Goal: Transaction & Acquisition: Purchase product/service

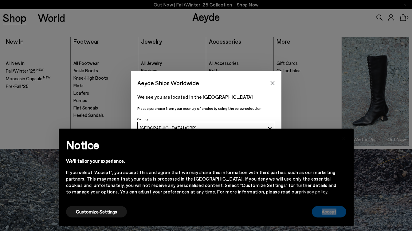
click at [330, 212] on button "Accept" at bounding box center [329, 211] width 34 height 11
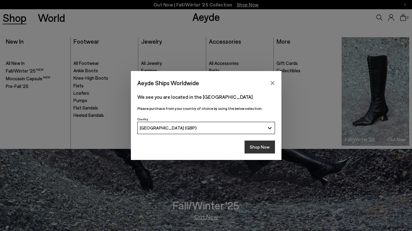
click at [257, 145] on button "Shop Now" at bounding box center [259, 146] width 30 height 13
click at [257, 143] on button "Shop Now" at bounding box center [259, 146] width 30 height 13
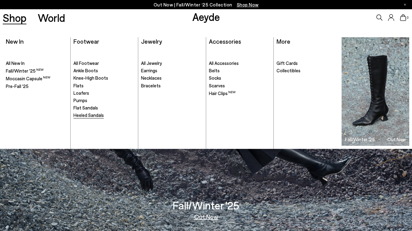
click at [86, 114] on span "Heeled Sandals" at bounding box center [88, 115] width 30 height 6
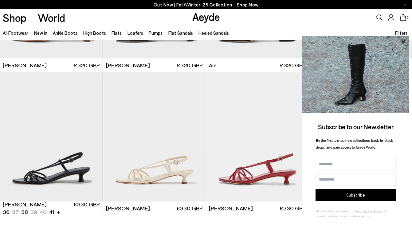
scroll to position [1265, 0]
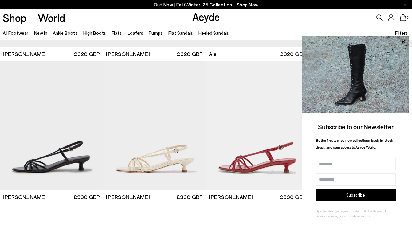
click at [152, 35] on link "Pumps" at bounding box center [156, 33] width 14 height 6
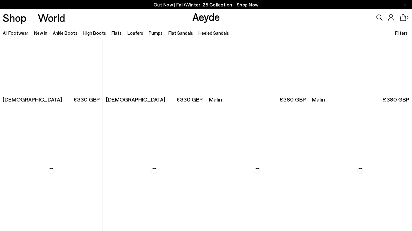
scroll to position [933, 0]
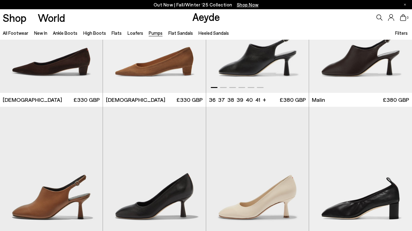
click at [225, 86] on div at bounding box center [257, 85] width 103 height 7
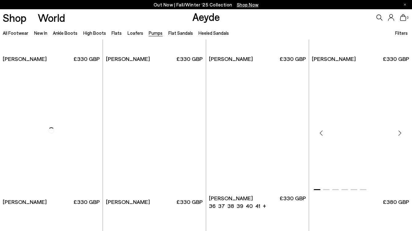
scroll to position [1842, 0]
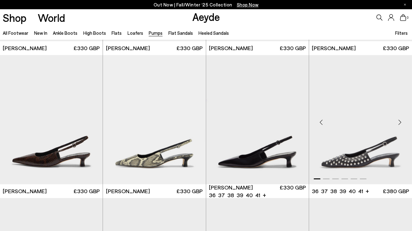
click at [400, 122] on div "Next slide" at bounding box center [399, 122] width 18 height 18
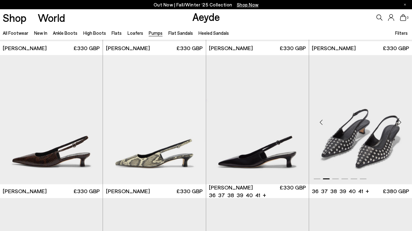
click at [400, 122] on div "Next slide" at bounding box center [399, 122] width 18 height 18
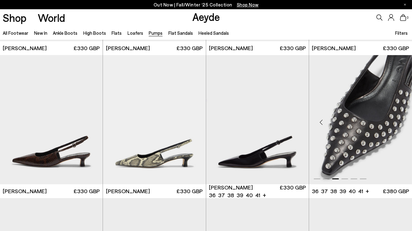
click at [400, 122] on div "Next slide" at bounding box center [399, 122] width 18 height 18
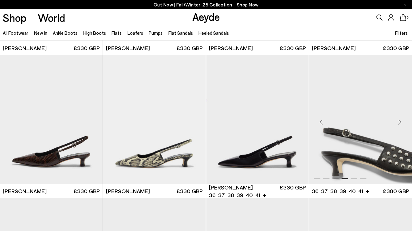
click at [400, 122] on div "Next slide" at bounding box center [399, 122] width 18 height 18
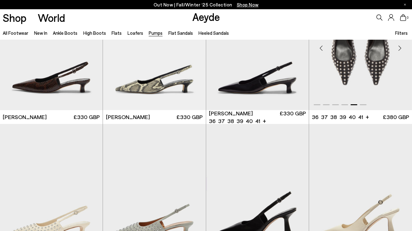
scroll to position [1928, 0]
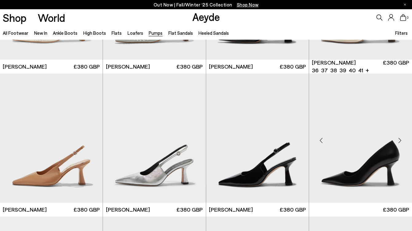
scroll to position [2112, 0]
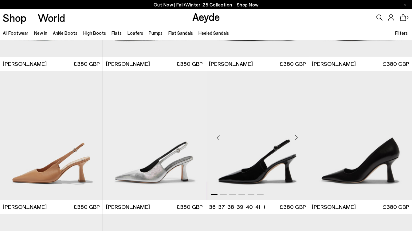
click at [296, 136] on div "Next slide" at bounding box center [296, 137] width 18 height 18
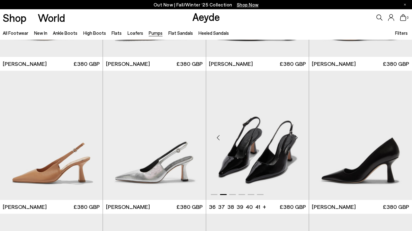
click at [296, 136] on div "Next slide" at bounding box center [296, 137] width 18 height 18
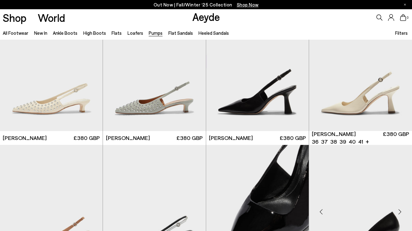
scroll to position [2026, 0]
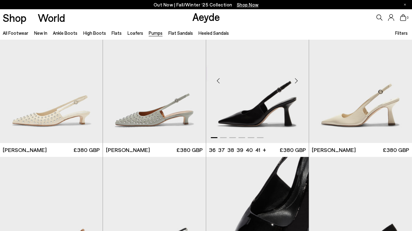
click at [297, 81] on div "Next slide" at bounding box center [296, 81] width 18 height 18
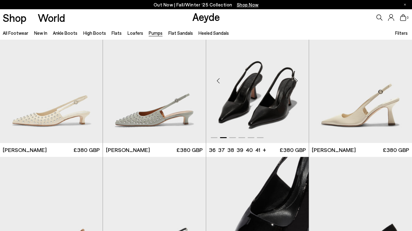
click at [297, 81] on div "Next slide" at bounding box center [296, 81] width 18 height 18
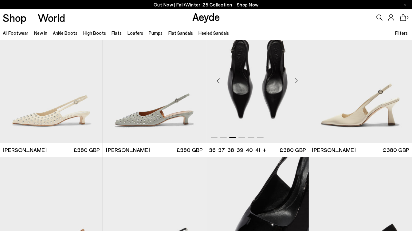
click at [297, 81] on div "Next slide" at bounding box center [296, 81] width 18 height 18
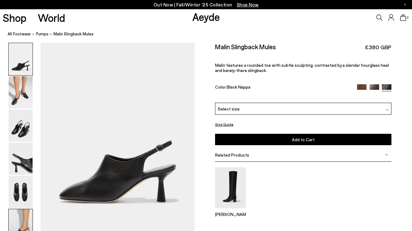
click at [25, 222] on img at bounding box center [21, 225] width 24 height 32
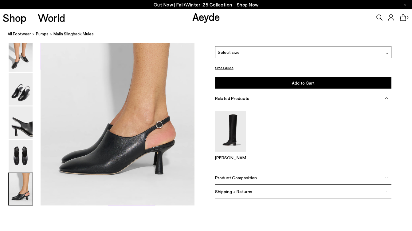
scroll to position [1054, 0]
click at [335, 53] on div "Select size" at bounding box center [303, 52] width 176 height 12
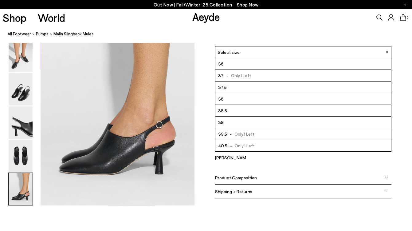
click at [254, 122] on li "39" at bounding box center [303, 122] width 176 height 12
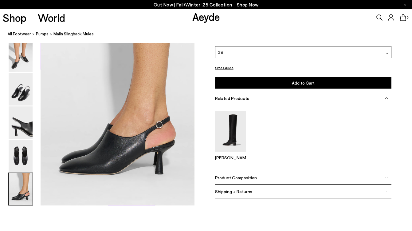
click at [22, 195] on img at bounding box center [21, 189] width 24 height 32
click at [25, 62] on img at bounding box center [21, 56] width 24 height 32
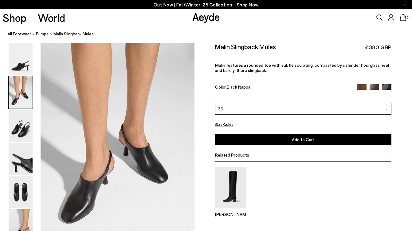
scroll to position [189, 0]
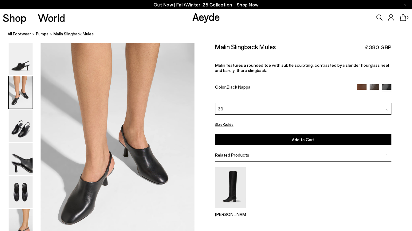
scroll to position [1054, 0]
